Goal: Task Accomplishment & Management: Manage account settings

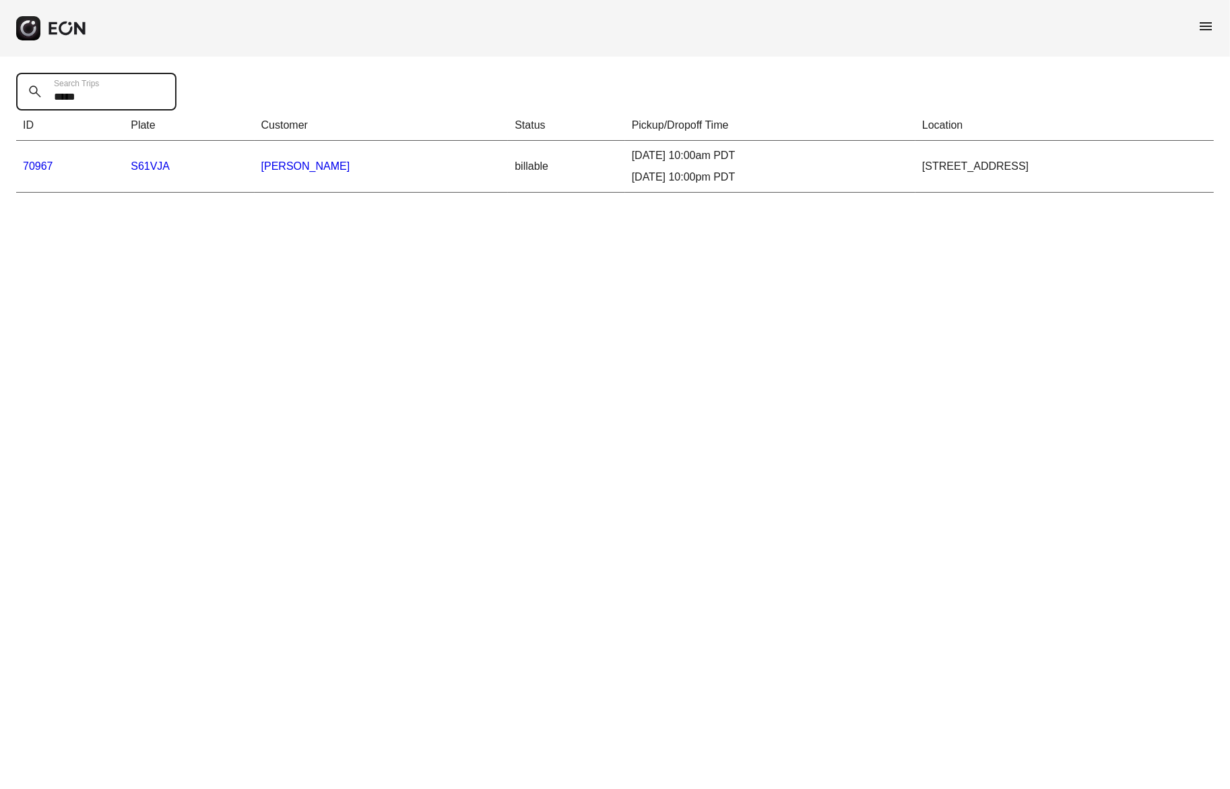
click at [72, 95] on Trips "*****" at bounding box center [96, 92] width 160 height 38
paste Trips "text"
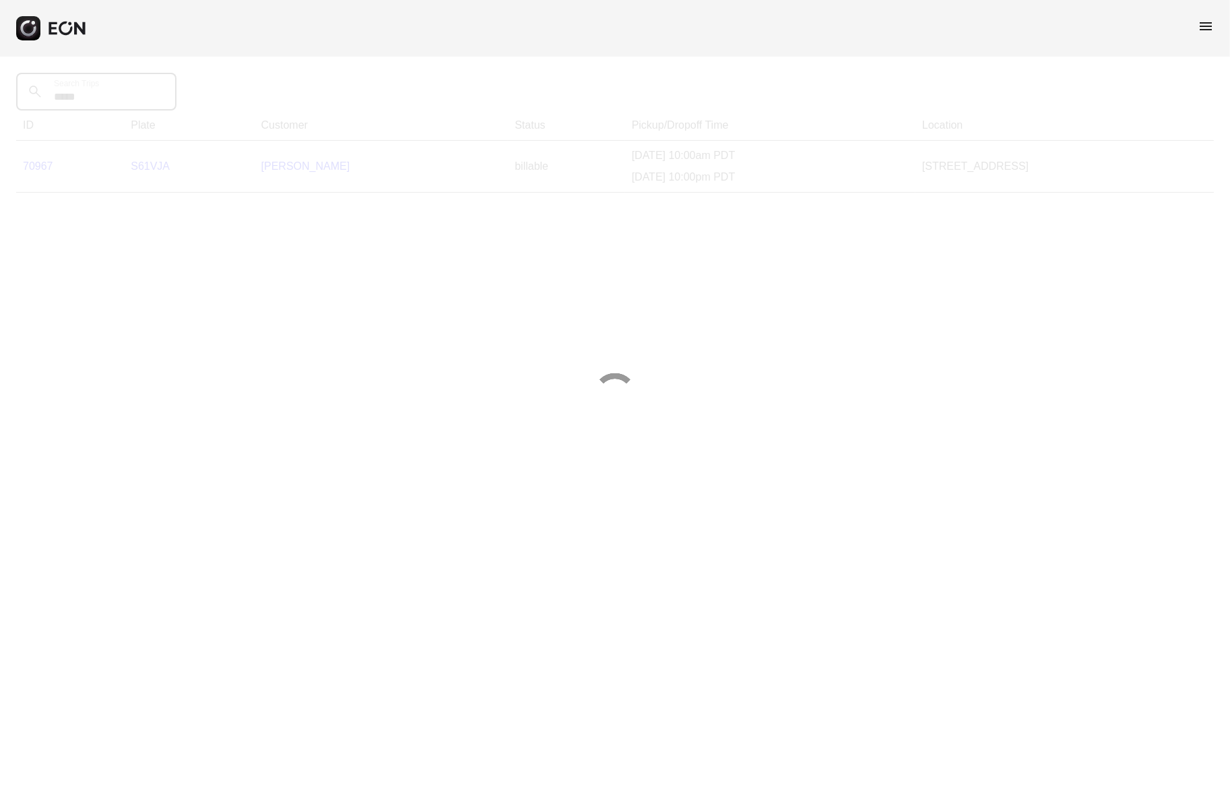
type Trips "*****"
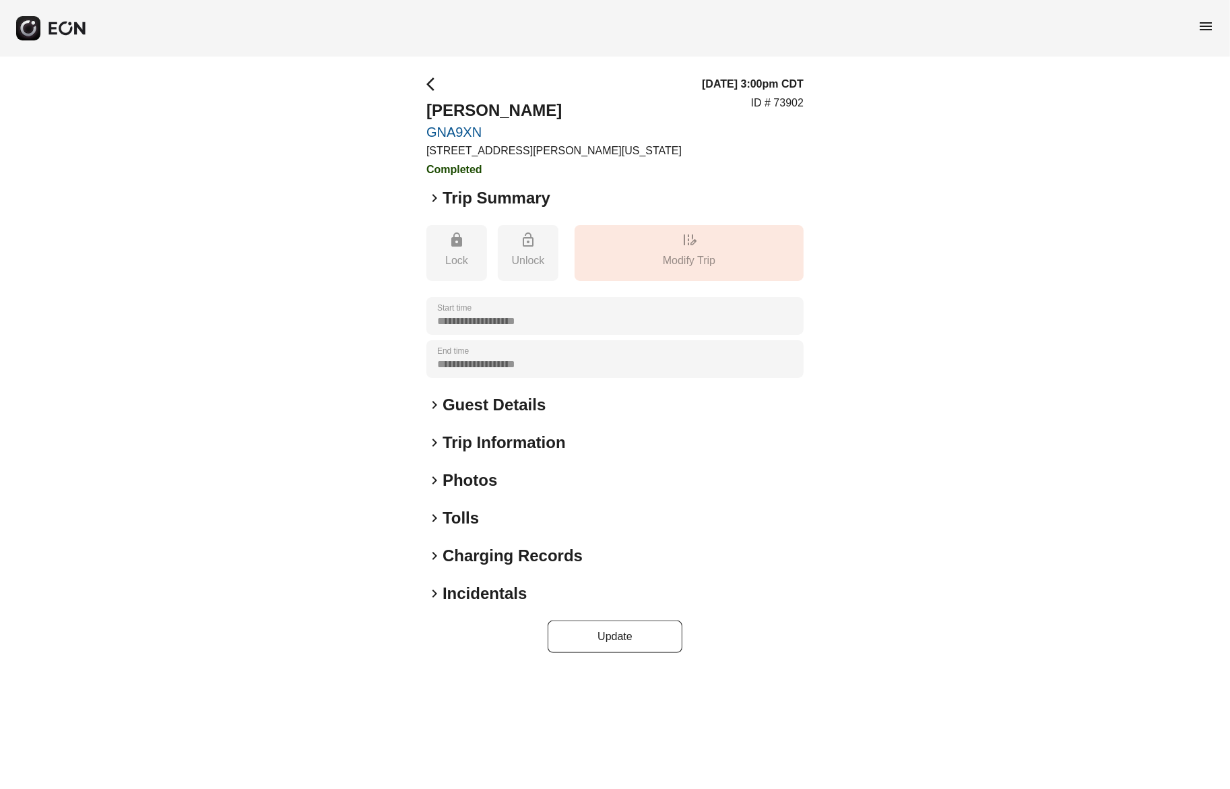
click at [435, 588] on span "keyboard_arrow_right" at bounding box center [435, 594] width 16 height 16
